Goal: Task Accomplishment & Management: Complete application form

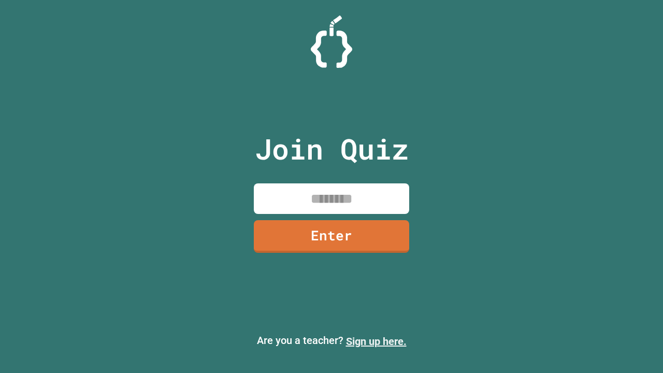
click at [376, 341] on link "Sign up here." at bounding box center [376, 341] width 61 height 12
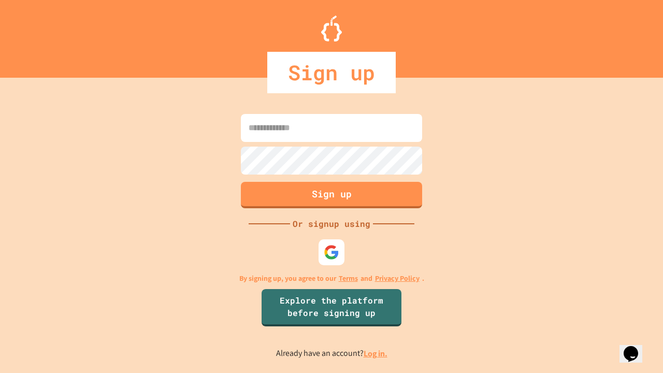
click at [376, 353] on link "Log in." at bounding box center [375, 353] width 24 height 11
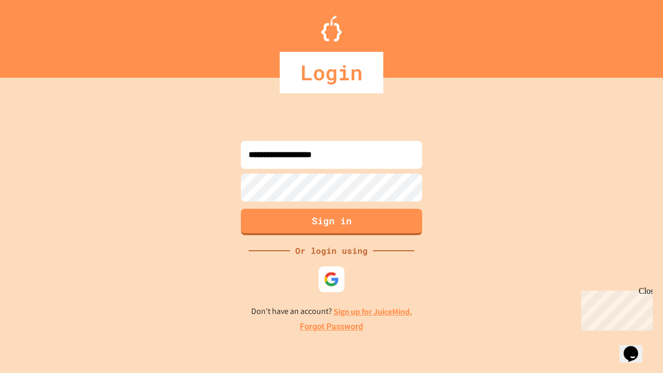
type input "**********"
